Goal: Book appointment/travel/reservation

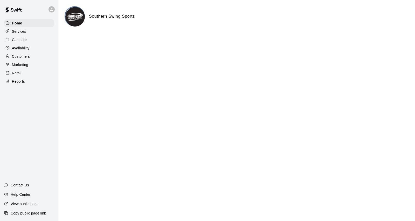
click at [23, 38] on div "Calendar" at bounding box center [29, 40] width 50 height 8
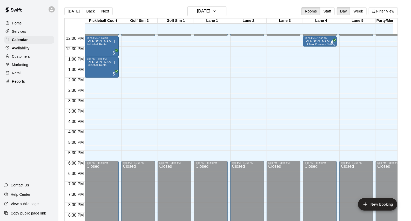
scroll to position [161, 0]
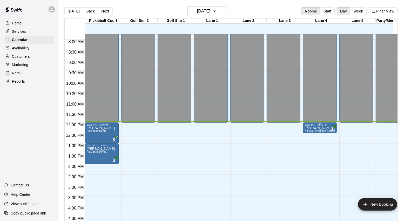
click at [325, 126] on div "12:00 PM – 12:30 PM" at bounding box center [319, 124] width 31 height 3
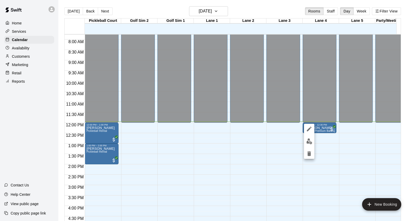
click at [342, 145] on div at bounding box center [207, 110] width 415 height 221
